Goal: Find specific page/section: Find specific page/section

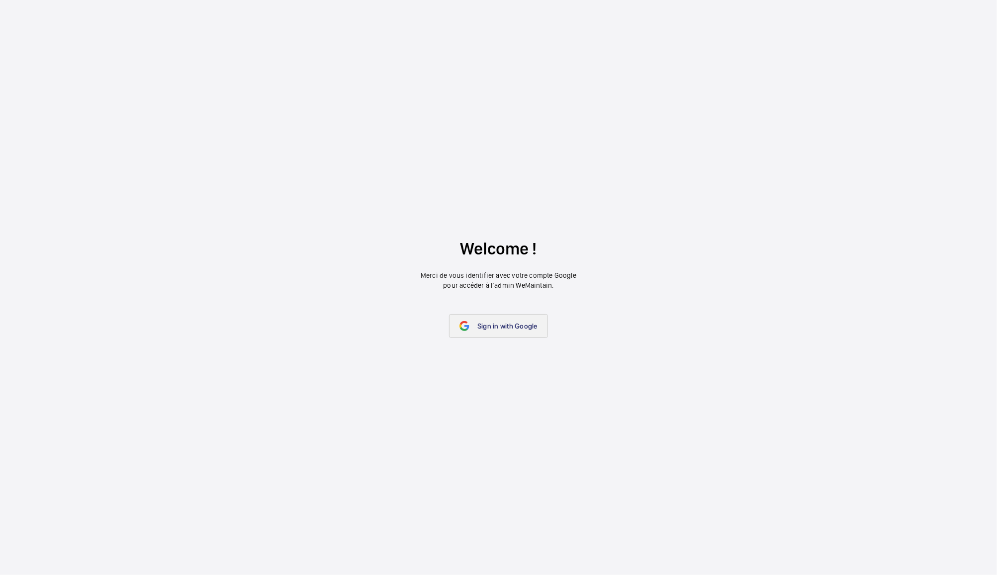
click at [483, 325] on span "Sign in with Google" at bounding box center [507, 326] width 60 height 8
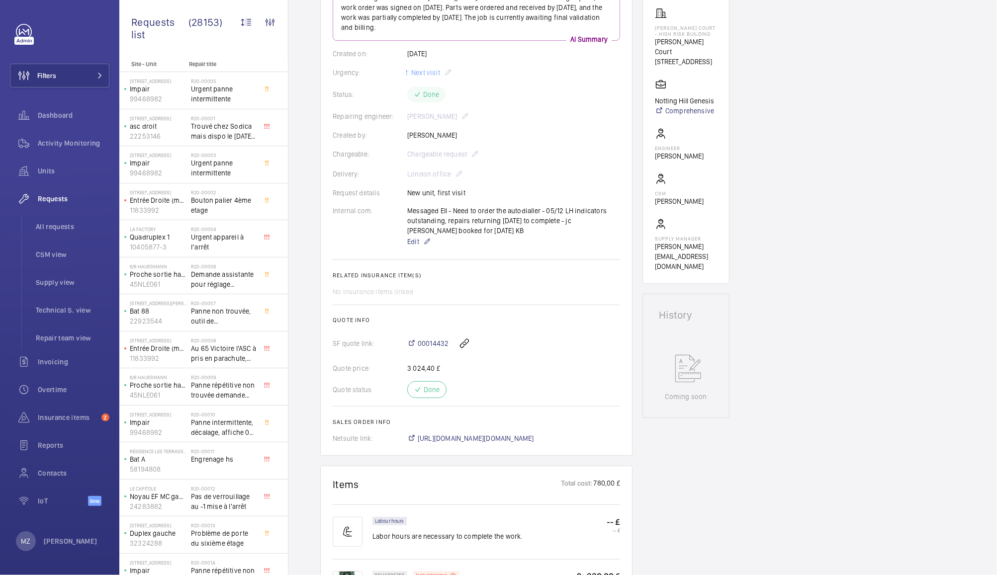
scroll to position [199, 0]
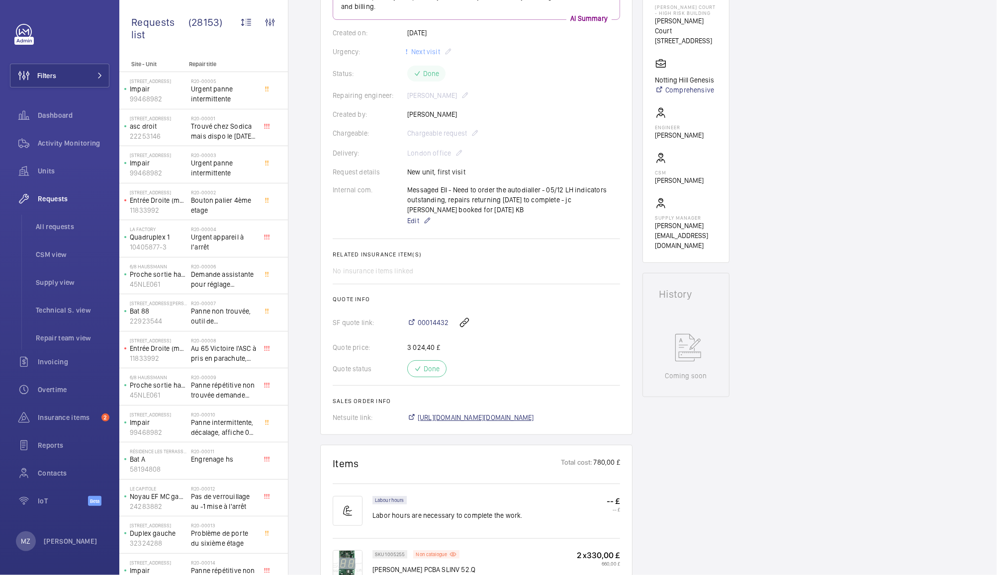
click at [464, 417] on span "[URL][DOMAIN_NAME][DOMAIN_NAME]" at bounding box center [476, 418] width 116 height 10
